Goal: Task Accomplishment & Management: Use online tool/utility

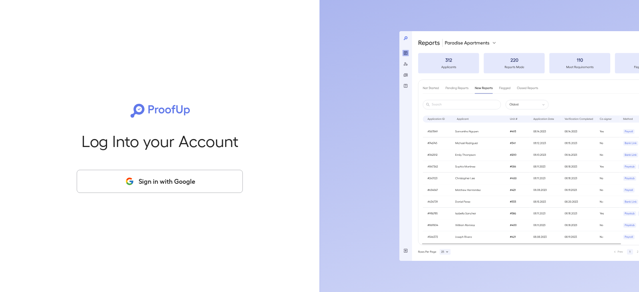
click at [179, 183] on button "Sign in with Google" at bounding box center [160, 181] width 166 height 23
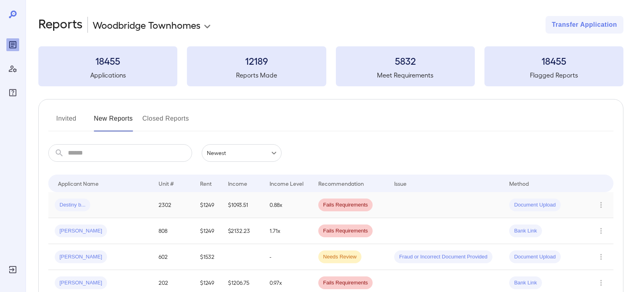
click at [65, 206] on span "Destiny b..." at bounding box center [73, 205] width 36 height 8
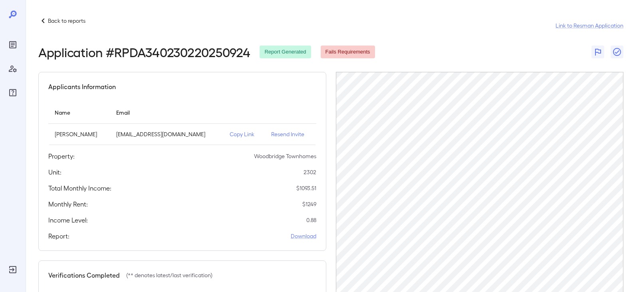
click at [230, 133] on p "Copy Link" at bounding box center [244, 134] width 29 height 8
